Goal: Navigation & Orientation: Find specific page/section

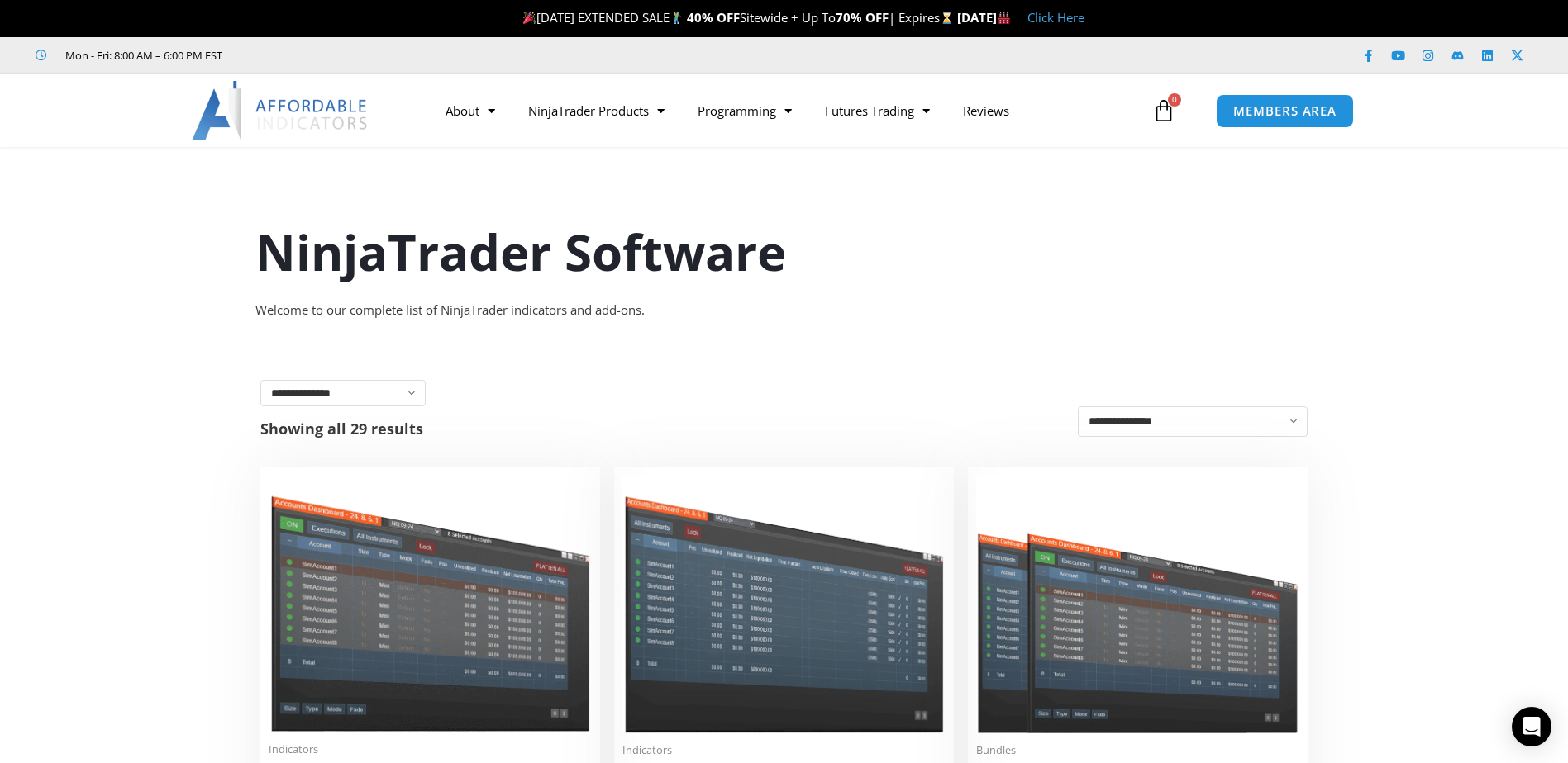
click at [311, 111] on img at bounding box center [280, 110] width 178 height 60
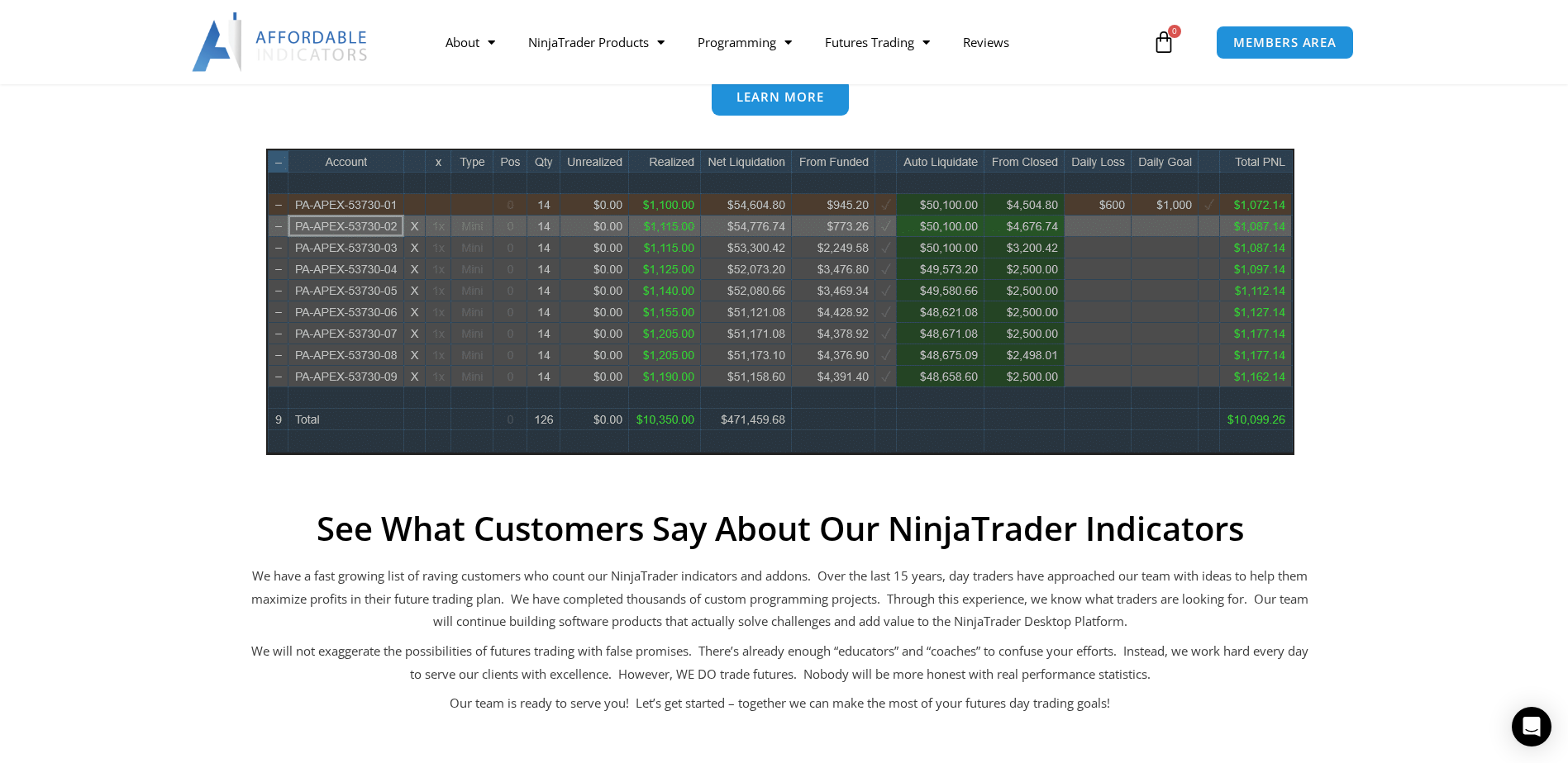
scroll to position [1447, 0]
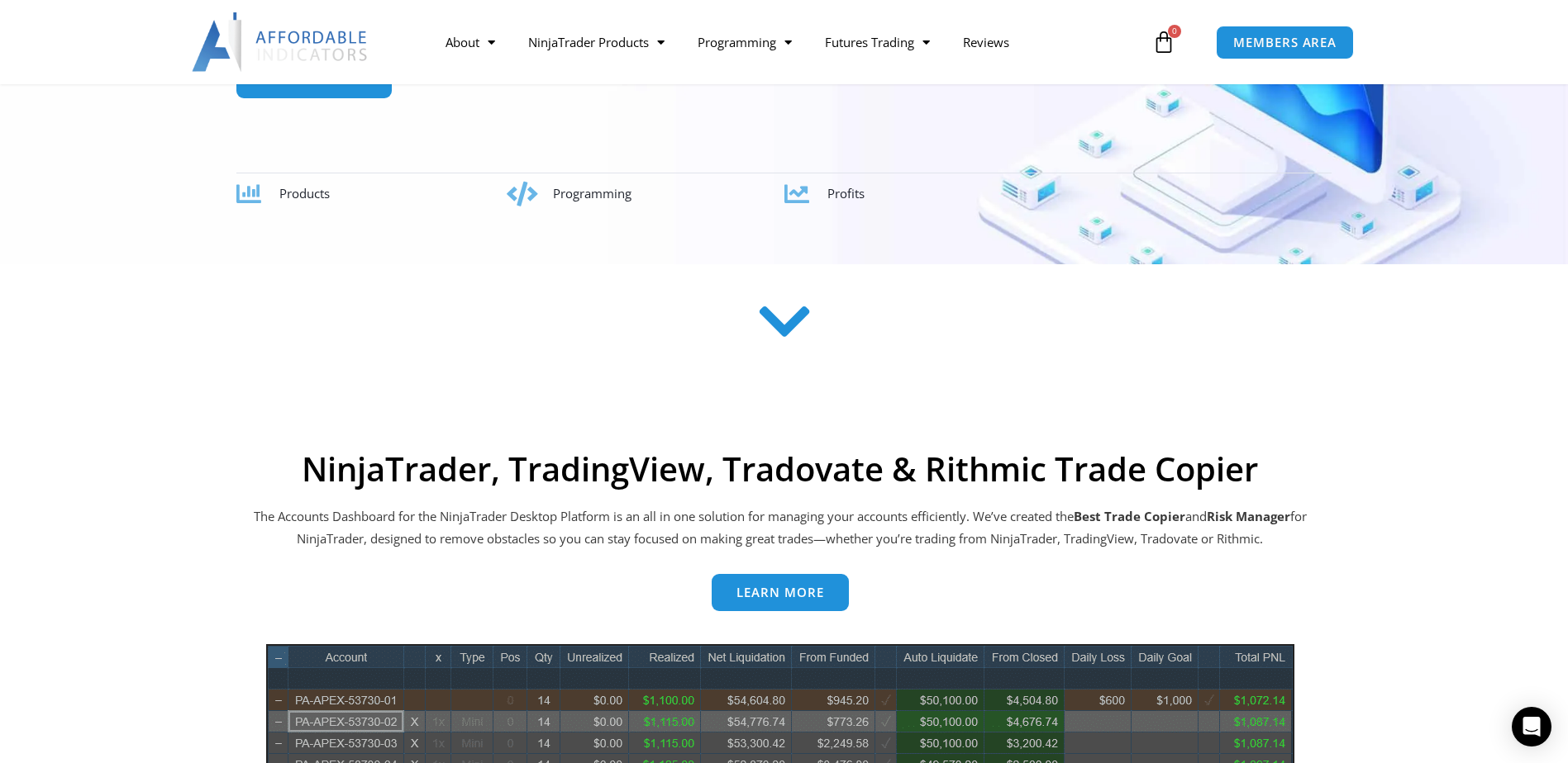
click at [797, 326] on icon at bounding box center [784, 322] width 59 height 59
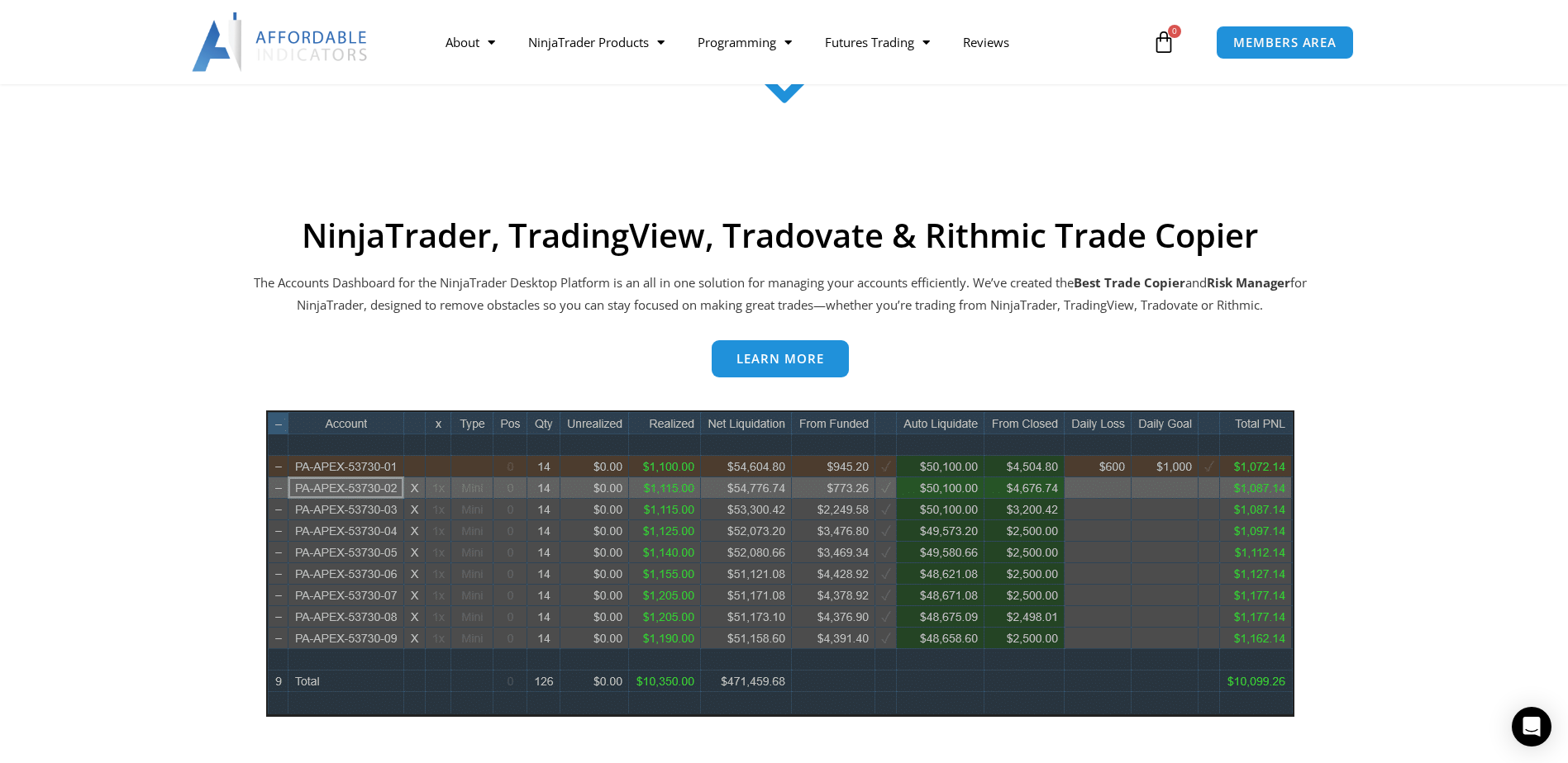
scroll to position [666, 0]
